Goal: Task Accomplishment & Management: Use online tool/utility

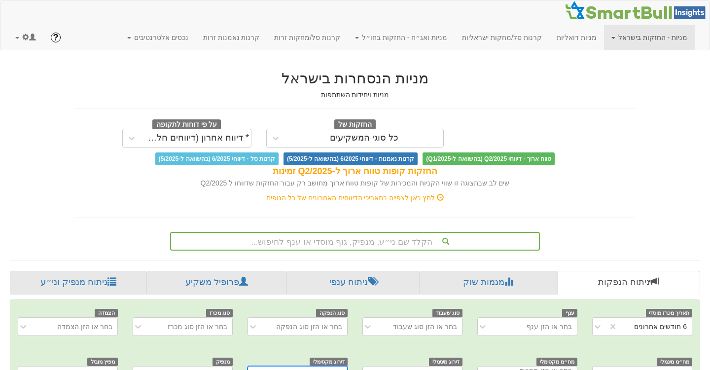
scroll to position [0, 2026]
click at [31, 35] on span at bounding box center [32, 37] width 7 height 7
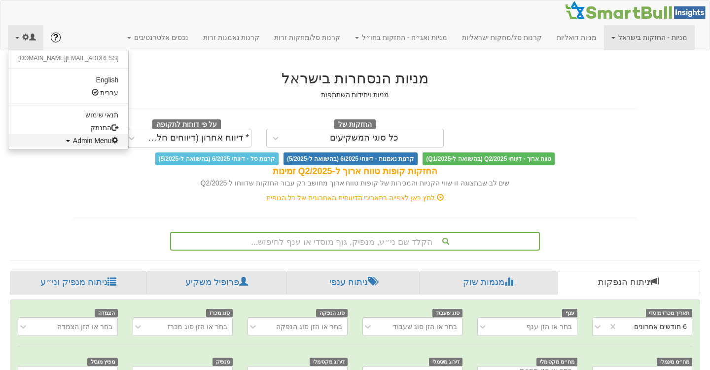
click at [73, 139] on span "Admin Menu" at bounding box center [96, 141] width 46 height 8
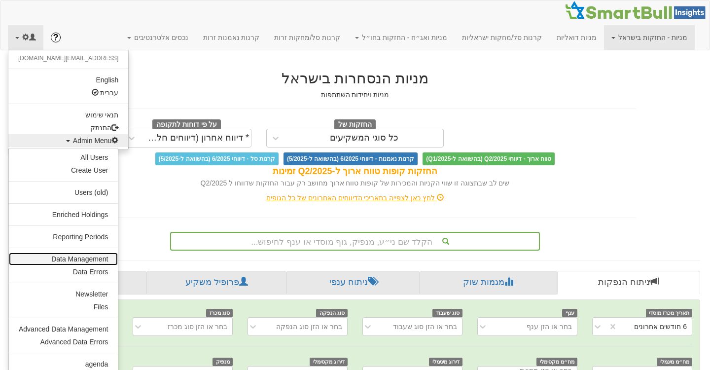
click at [70, 262] on link "Data Management" at bounding box center [63, 258] width 109 height 13
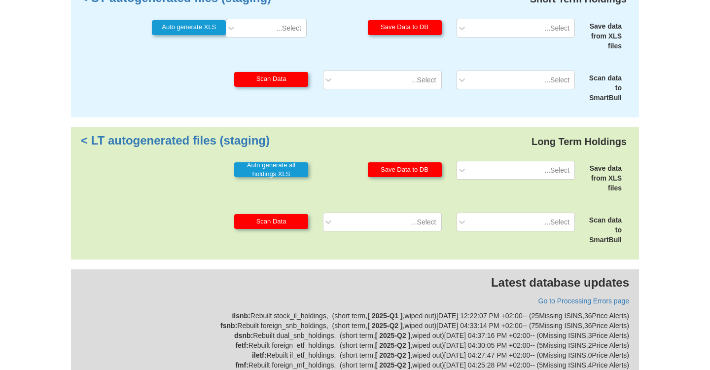
scroll to position [241, 0]
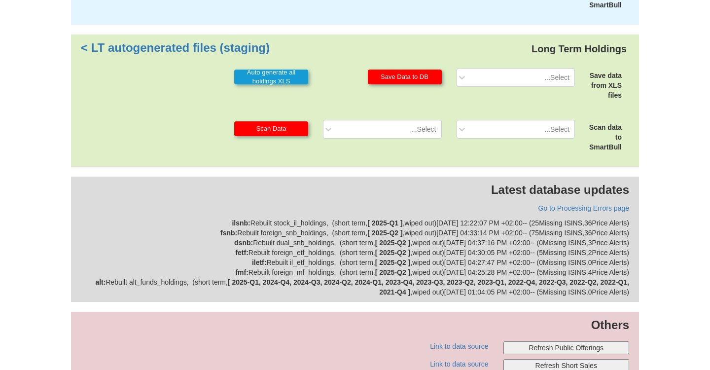
click at [540, 344] on button "Refresh Public Offerings" at bounding box center [566, 347] width 126 height 13
